Goal: Information Seeking & Learning: Learn about a topic

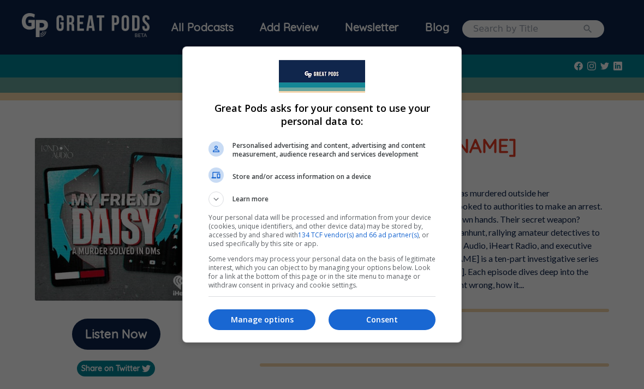
click at [288, 320] on p "Manage options" at bounding box center [261, 319] width 107 height 11
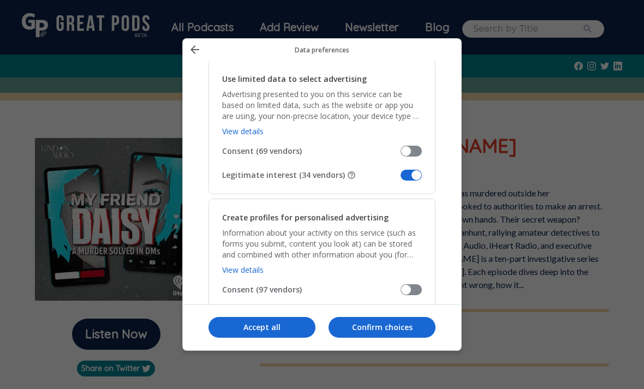
scroll to position [204, 0]
click at [416, 169] on span "Manage your data" at bounding box center [410, 174] width 21 height 11
click at [400, 178] on input "Legitimate interest (34 vendors)" at bounding box center [400, 178] width 0 height 0
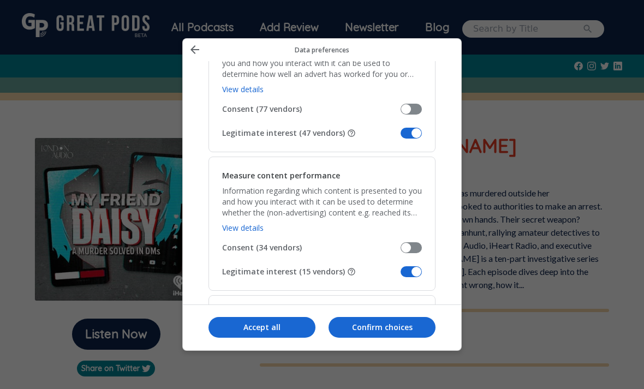
scroll to position [881, 0]
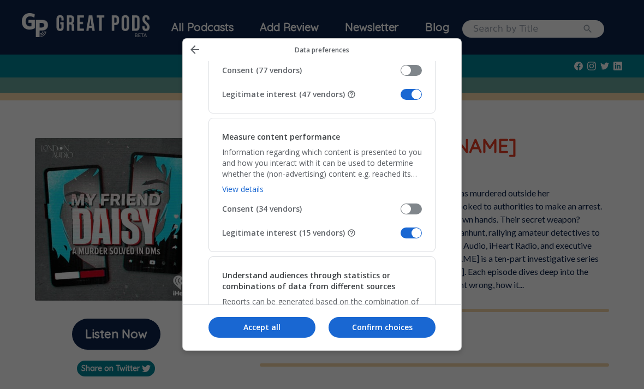
click at [416, 89] on span "Manage your data" at bounding box center [410, 94] width 21 height 11
click at [400, 98] on input "Legitimate interest (47 vendors)" at bounding box center [400, 98] width 0 height 0
click at [411, 227] on span "Manage your data" at bounding box center [410, 232] width 21 height 11
click at [400, 237] on input "Legitimate interest (15 vendors)" at bounding box center [400, 237] width 0 height 0
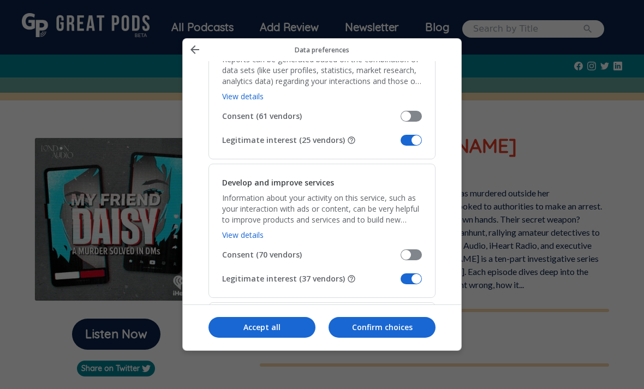
scroll to position [1117, 0]
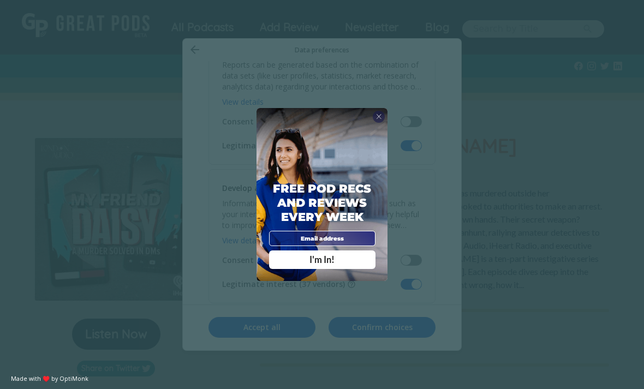
click at [541, 87] on div "X Free Pod Recs and Reviews every week I'm In! X Thanks Poddy People! See you T…" at bounding box center [322, 194] width 644 height 389
click at [378, 121] on span "X" at bounding box center [379, 116] width 6 height 8
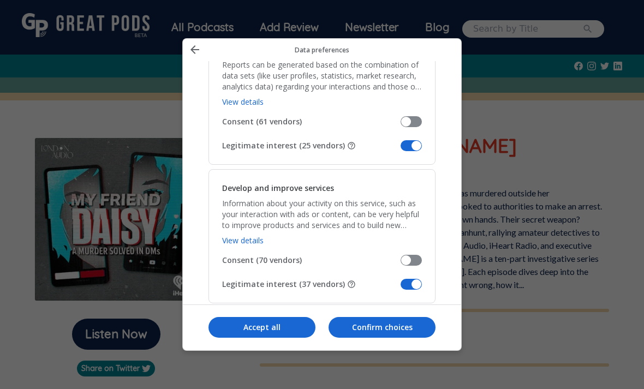
click at [408, 140] on span "Manage your data" at bounding box center [410, 145] width 21 height 11
click at [400, 149] on input "Legitimate interest (25 vendors)" at bounding box center [400, 149] width 0 height 0
click at [414, 279] on span "Manage your data" at bounding box center [410, 284] width 21 height 11
click at [400, 288] on input "Legitimate interest (37 vendors)" at bounding box center [400, 288] width 0 height 0
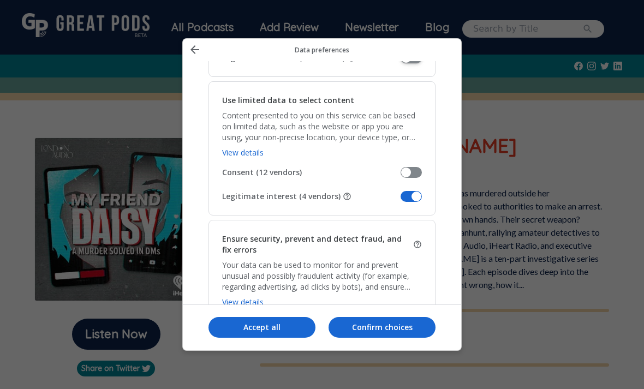
scroll to position [1346, 0]
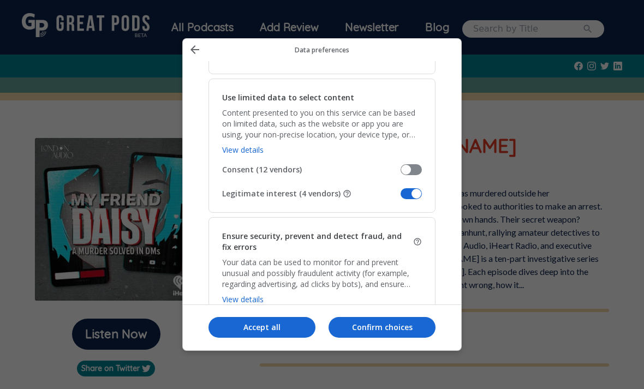
click at [414, 188] on span "Manage your data" at bounding box center [410, 193] width 21 height 11
click at [400, 197] on input "Legitimate interest (4 vendors)" at bounding box center [400, 197] width 0 height 0
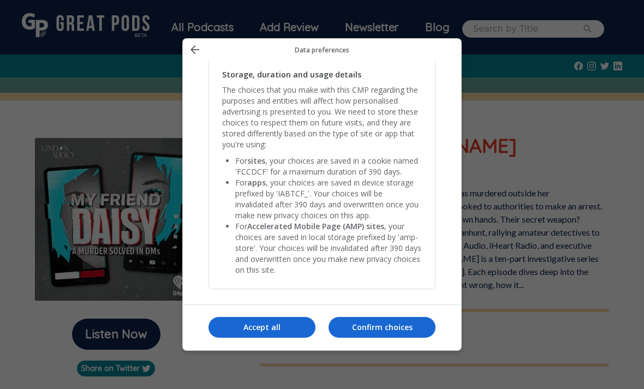
scroll to position [2281, 0]
click at [393, 333] on p "Confirm choices" at bounding box center [381, 327] width 107 height 11
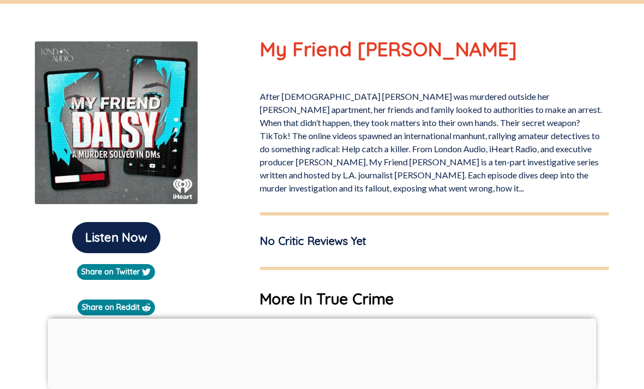
scroll to position [0, 0]
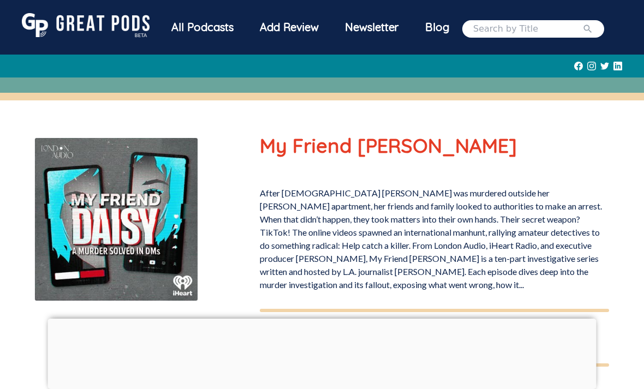
click at [225, 37] on div "All Podcasts" at bounding box center [202, 27] width 88 height 28
click at [232, 26] on div "All Podcasts" at bounding box center [202, 27] width 88 height 28
